Goal: Task Accomplishment & Management: Manage account settings

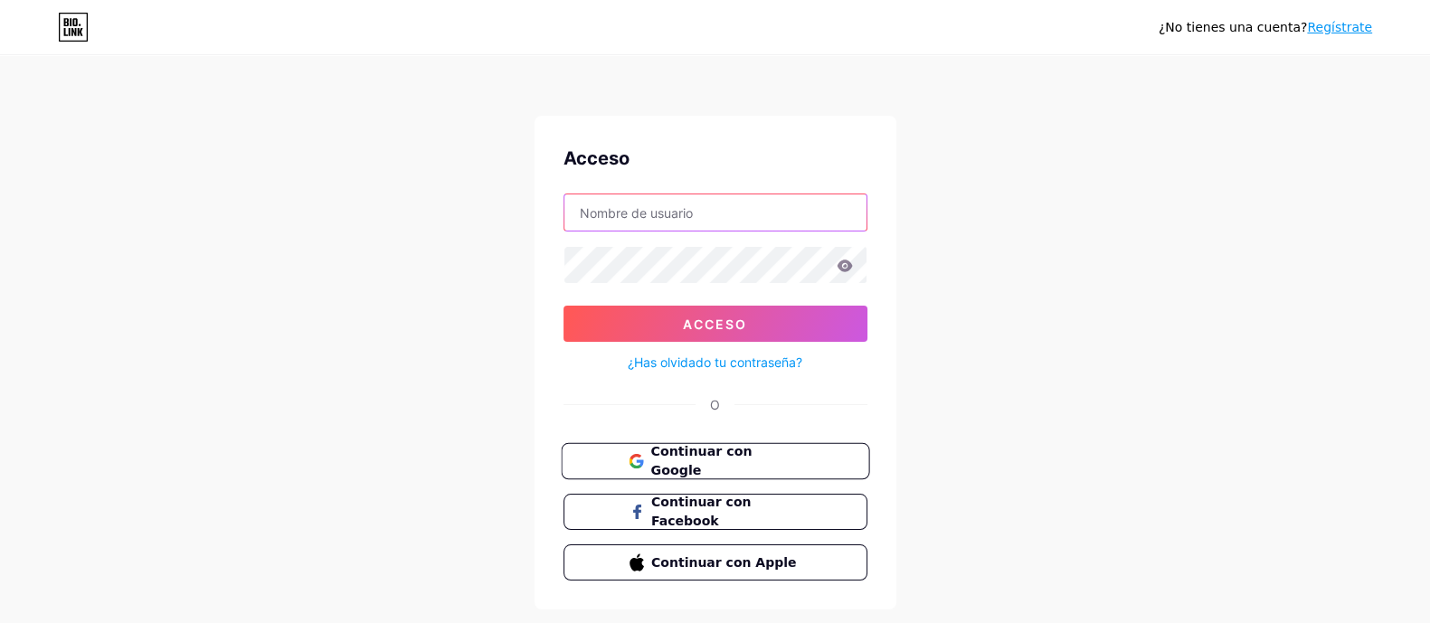
type input "[PERSON_NAME][EMAIL_ADDRESS][DOMAIN_NAME]"
click at [725, 458] on font "Continuar con Google" at bounding box center [700, 461] width 101 height 34
type input "[PERSON_NAME][EMAIL_ADDRESS][DOMAIN_NAME]"
click at [788, 209] on input "karen@cmmgroup.com.mx" at bounding box center [715, 212] width 302 height 36
click at [952, 213] on div "¿No tienes una cuenta? Regístrate Acceso karen@cmmgroup.com.mx Acceso ¿Has olvi…" at bounding box center [715, 334] width 1430 height 668
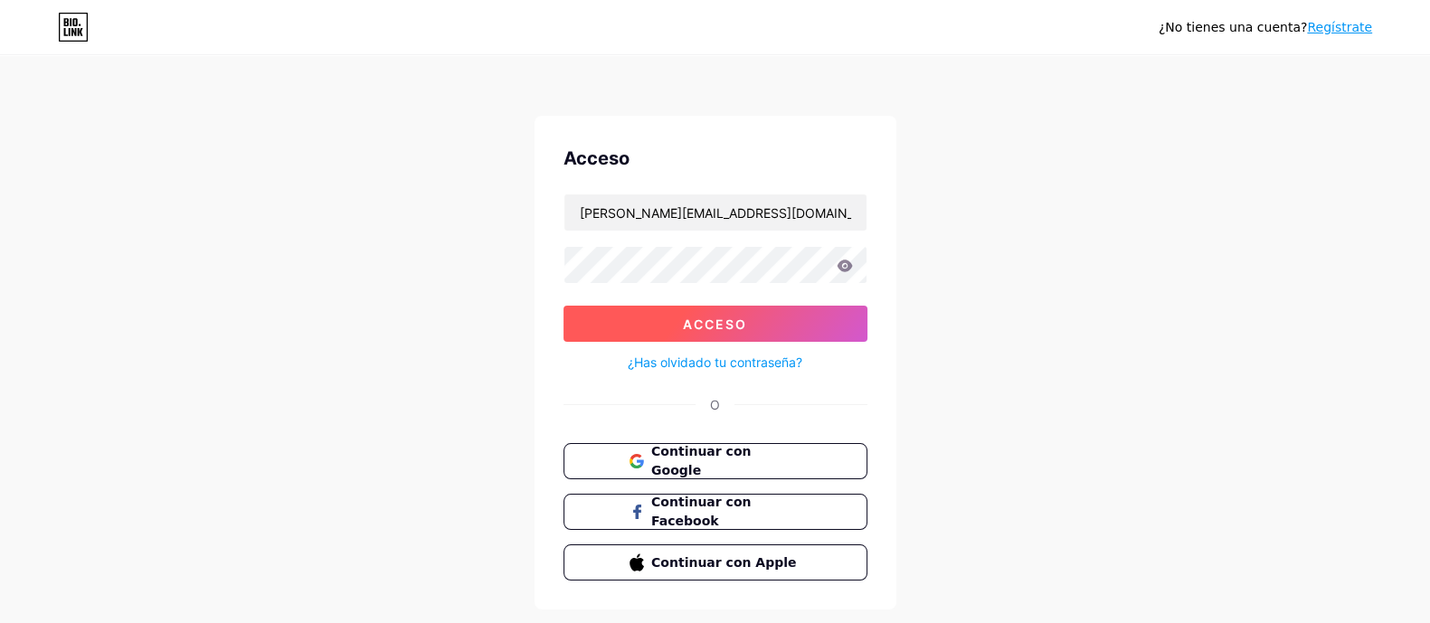
click at [702, 327] on font "Acceso" at bounding box center [715, 324] width 64 height 15
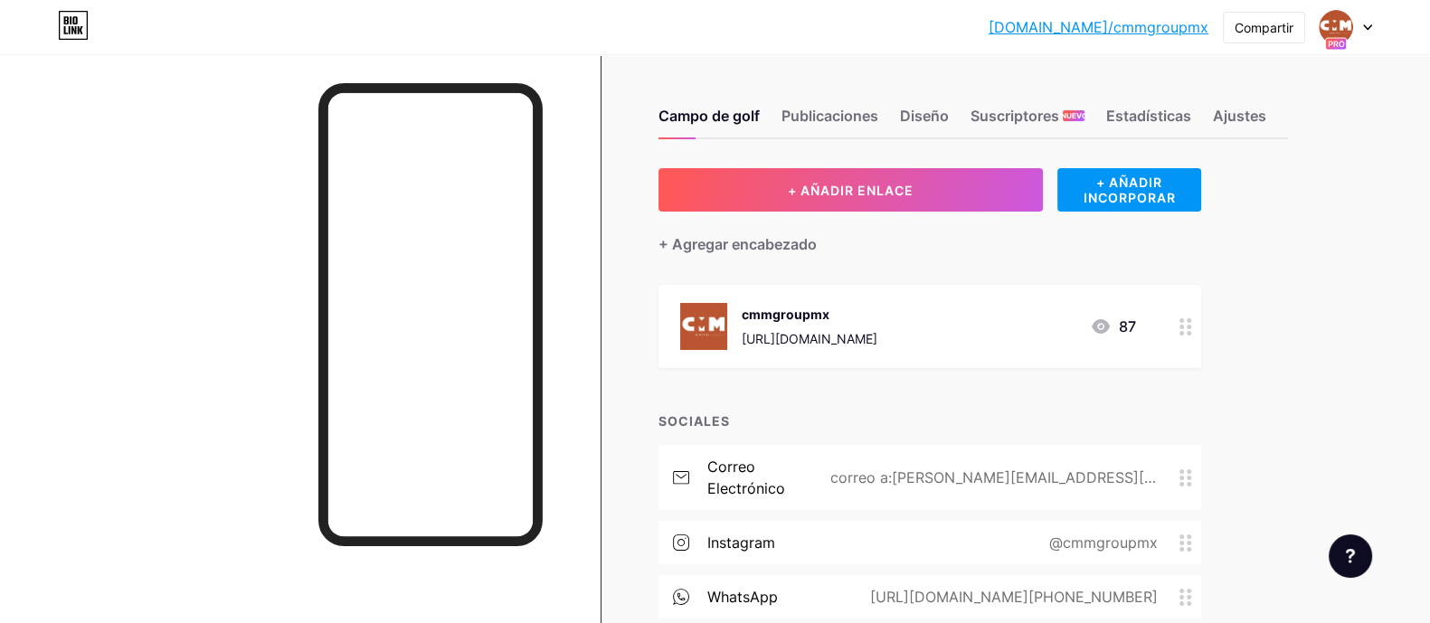
click at [1364, 15] on div at bounding box center [1346, 27] width 52 height 33
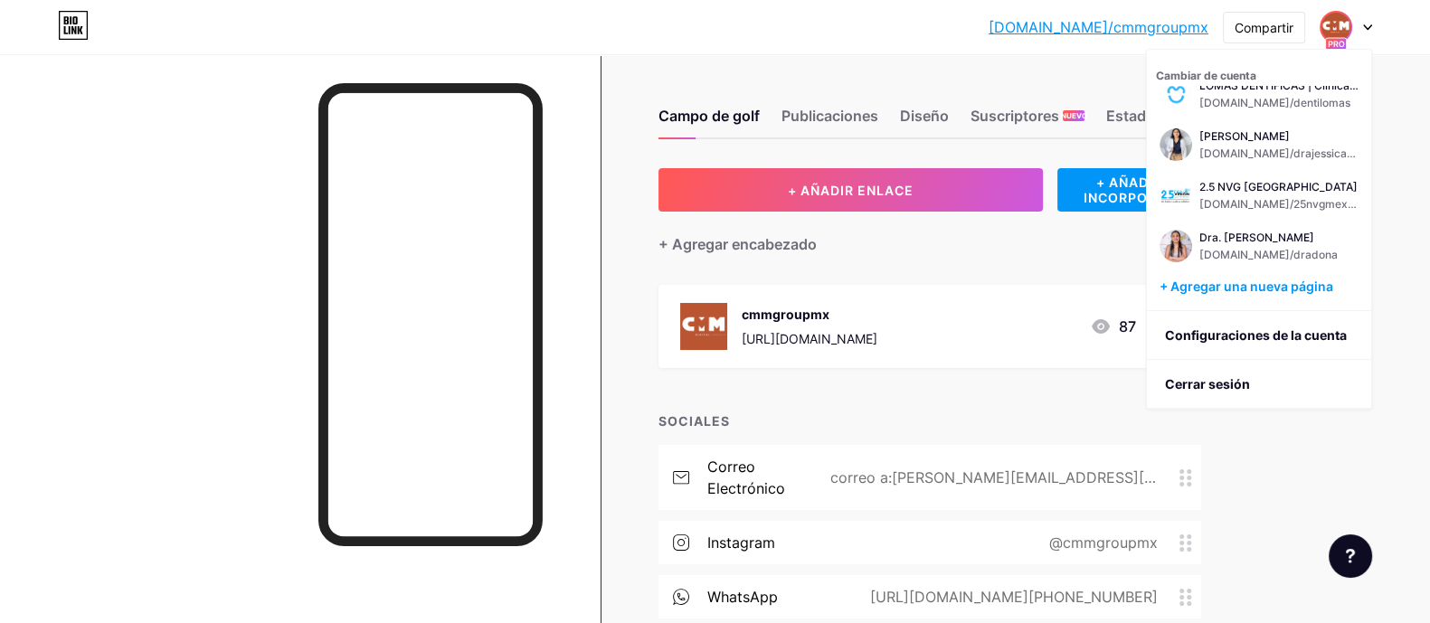
scroll to position [565, 0]
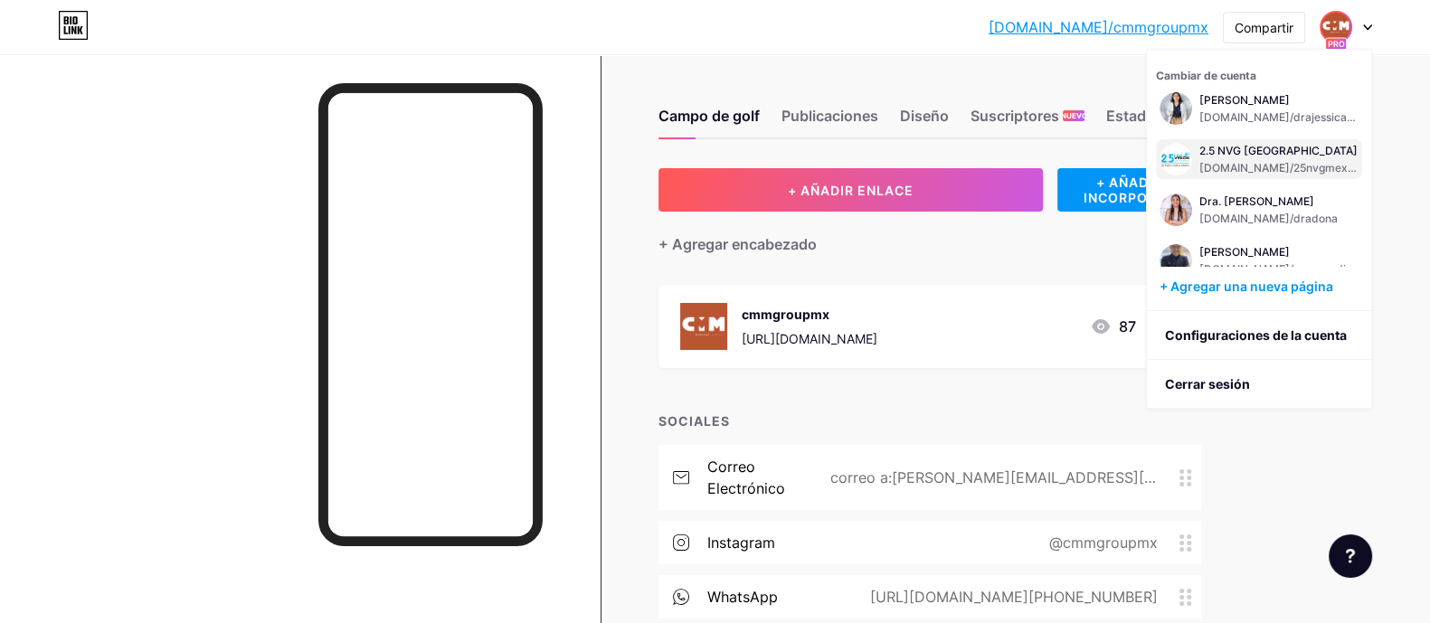
click at [1263, 175] on font "[DOMAIN_NAME]/25nvgmexico" at bounding box center [1281, 168] width 164 height 14
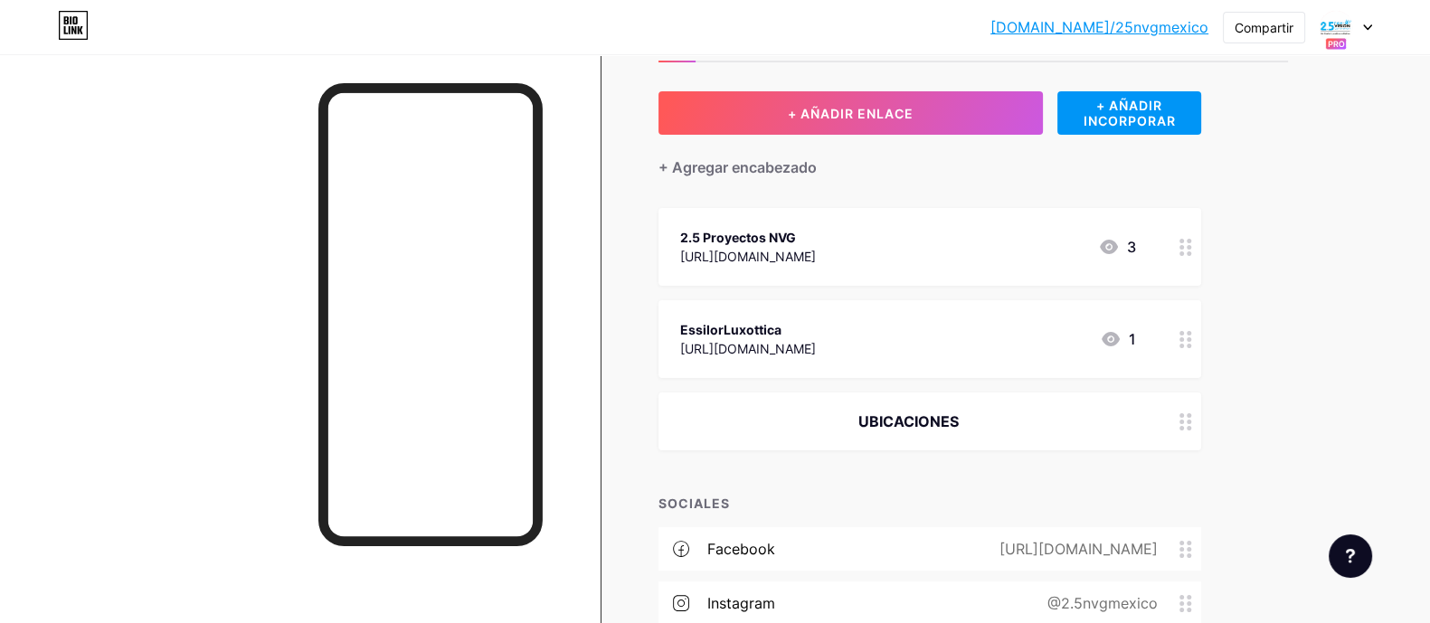
scroll to position [112, 0]
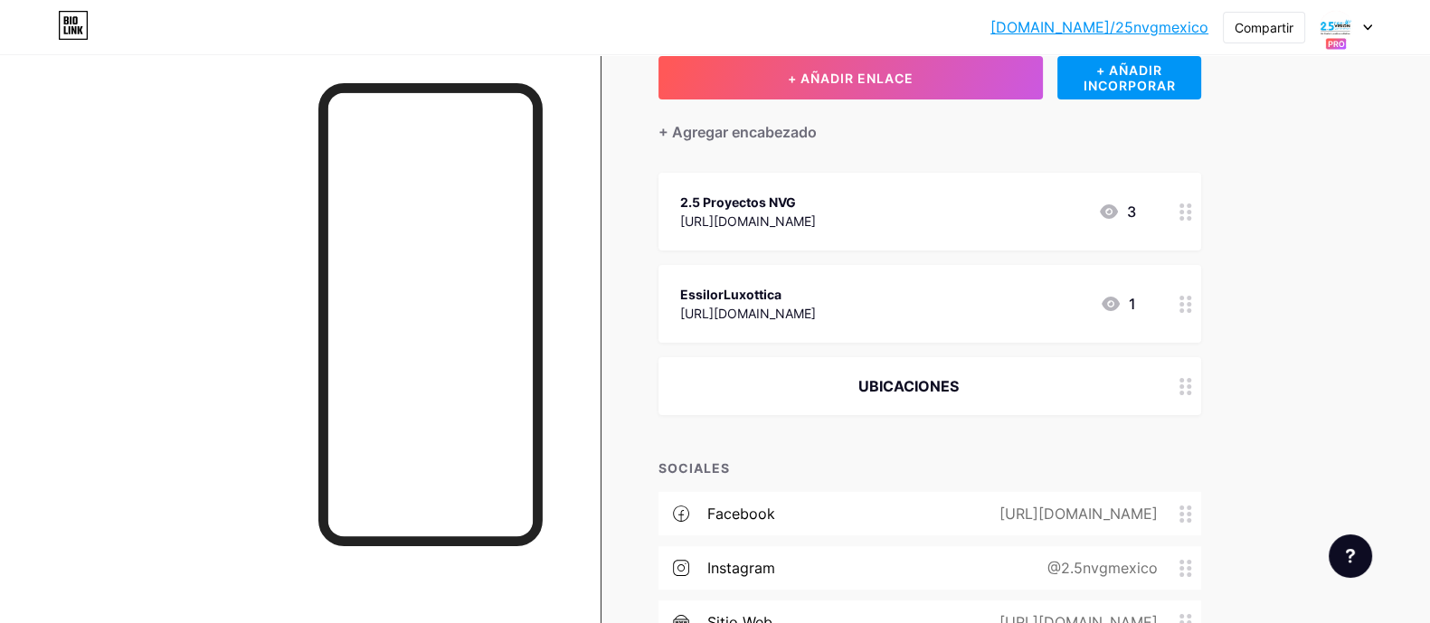
click at [1192, 213] on icon at bounding box center [1185, 212] width 13 height 17
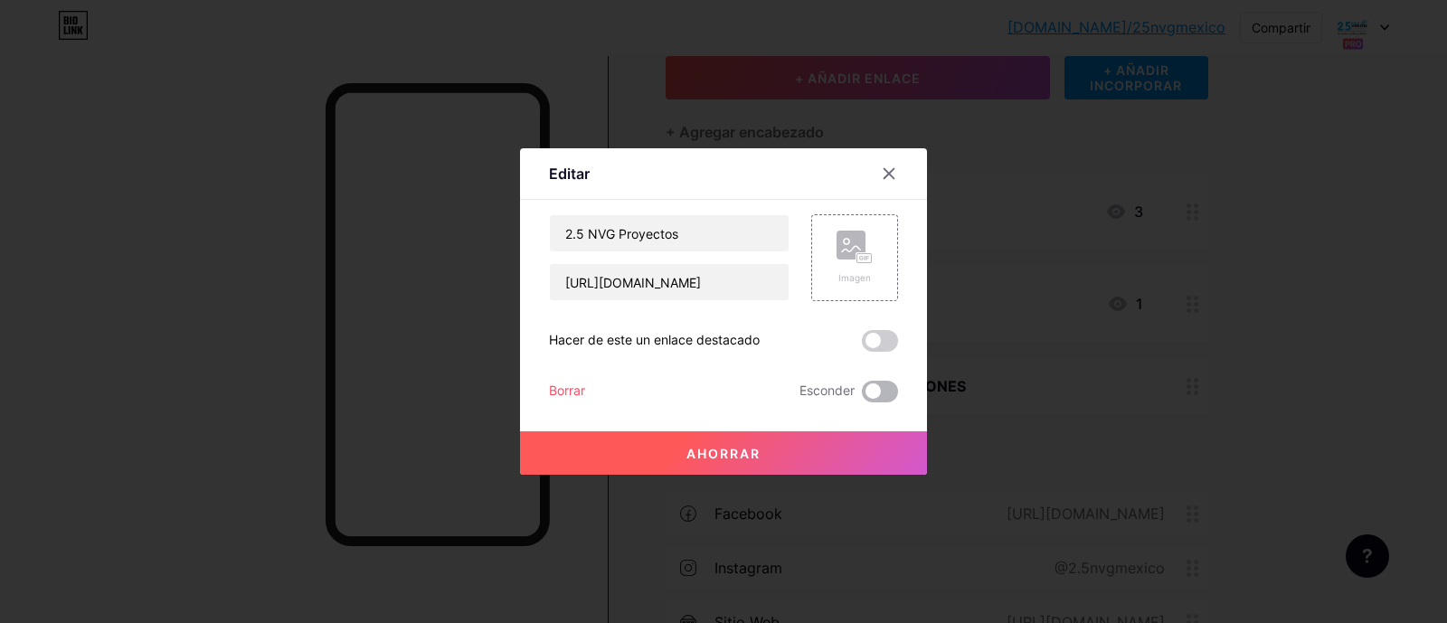
click at [873, 391] on span at bounding box center [880, 392] width 36 height 22
click at [862, 396] on input "checkbox" at bounding box center [862, 396] width 0 height 0
click at [549, 377] on div "2.5 NVG Proyectos https://www.essilorluxottica.com/en/sustainability/eyes-on-wo…" at bounding box center [723, 308] width 349 height 188
click at [554, 388] on font "Borrar" at bounding box center [567, 390] width 36 height 15
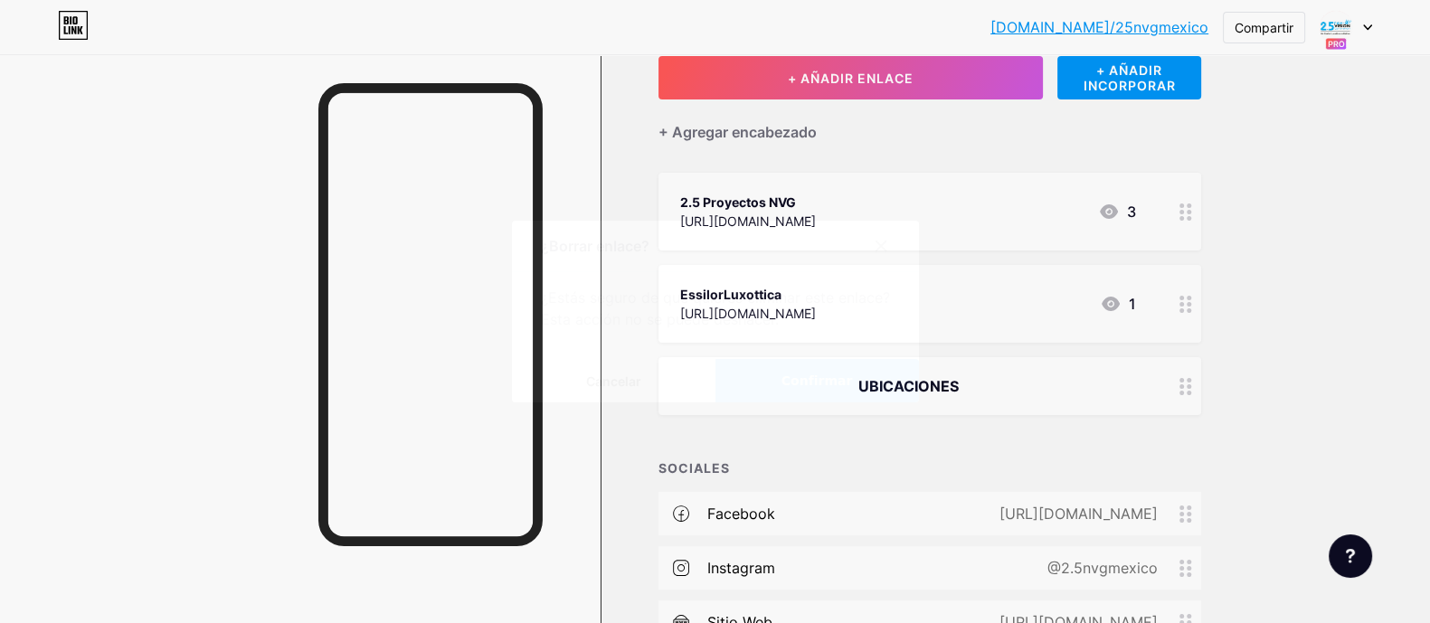
click at [777, 386] on button "Confirmar" at bounding box center [817, 380] width 204 height 43
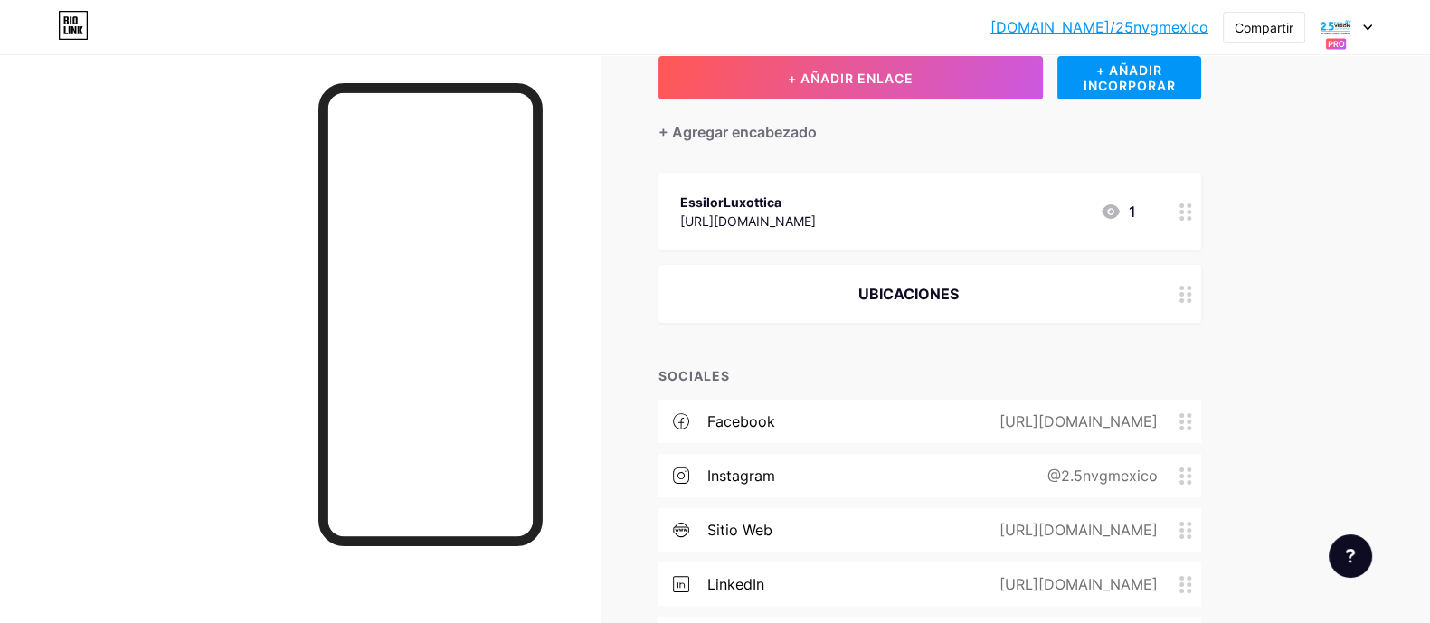
click at [816, 219] on font "https://www.essilorluxottica.com/es/" at bounding box center [748, 220] width 136 height 15
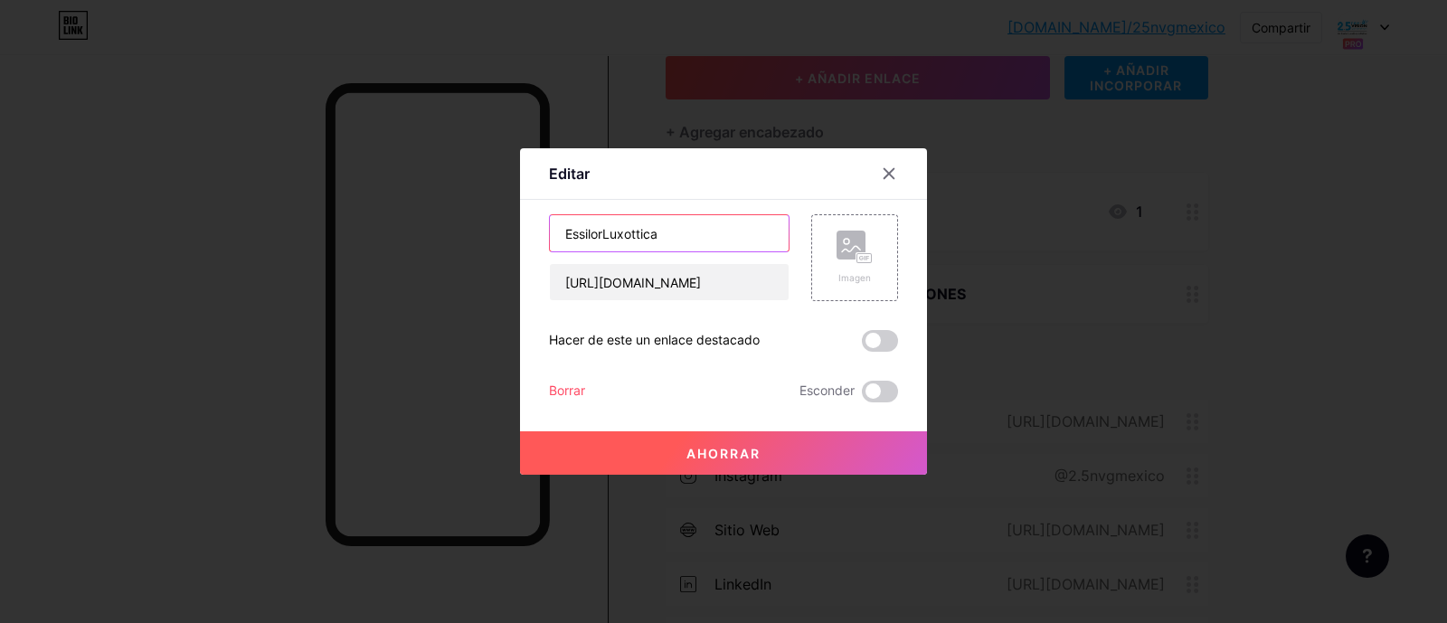
click at [554, 241] on input "EssilorLuxottica" at bounding box center [669, 233] width 239 height 36
click at [556, 409] on div "Ahorrar" at bounding box center [723, 438] width 407 height 72
click at [554, 235] on input "EssilorLuxottica" at bounding box center [669, 233] width 239 height 36
type input "Iniciativa de EssilorLuxottica"
click at [747, 450] on font "Ahorrar" at bounding box center [724, 453] width 74 height 15
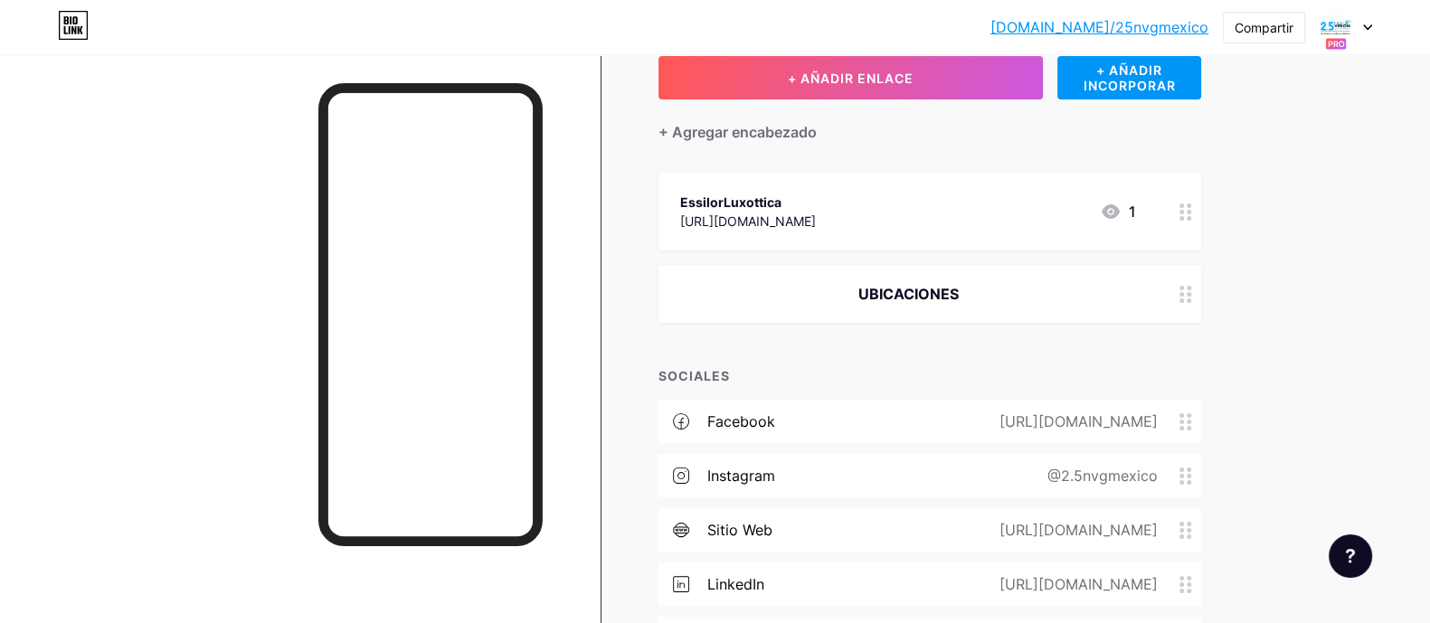
scroll to position [0, 0]
